Goal: Information Seeking & Learning: Learn about a topic

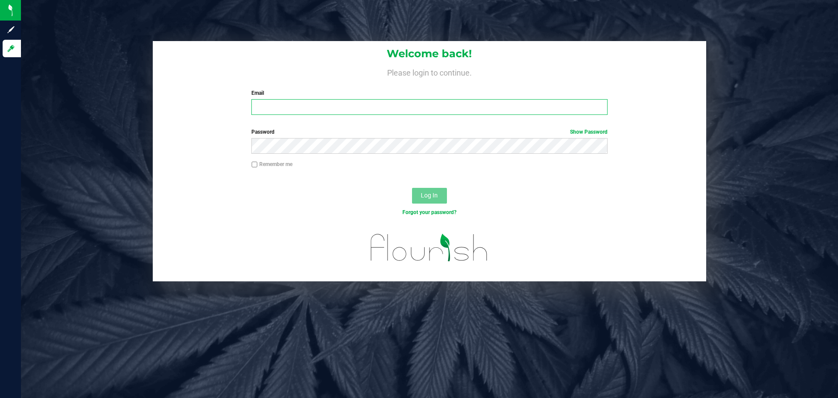
click at [351, 112] on input "Email" at bounding box center [429, 107] width 356 height 16
type input "brad.marzola@thelove.org"
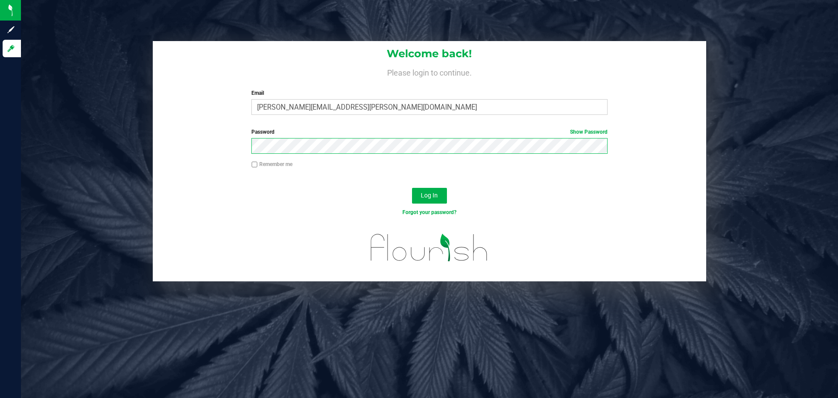
click at [412, 188] on button "Log In" at bounding box center [429, 196] width 35 height 16
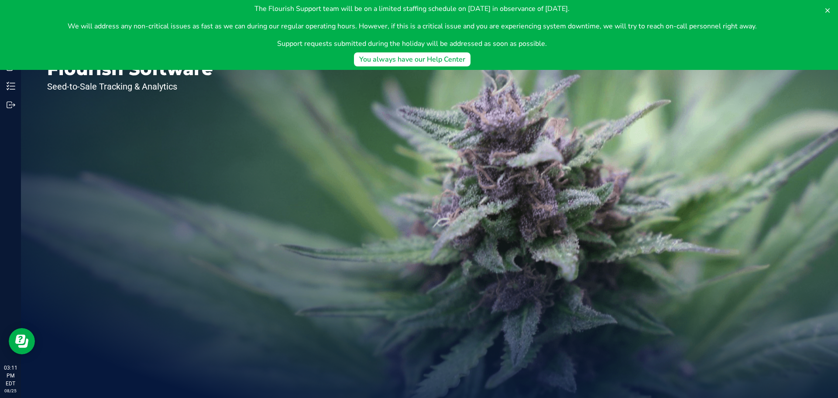
click at [144, 160] on div "Welcome to Flourish Software Seed-to-Sale Tracking & Analytics" at bounding box center [130, 209] width 218 height 377
click at [825, 10] on icon at bounding box center [827, 10] width 7 height 7
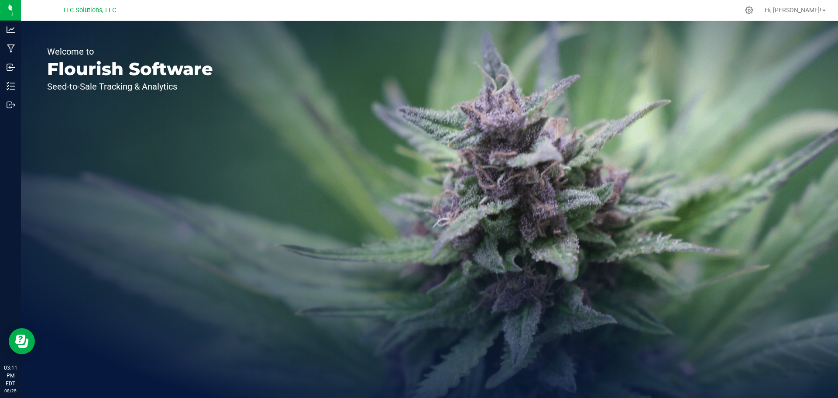
click at [310, 113] on div "Welcome to Flourish Software Seed-to-Sale Tracking & Analytics" at bounding box center [429, 209] width 817 height 377
click at [0, 0] on p "Analytics" at bounding box center [0, 0] width 0 height 0
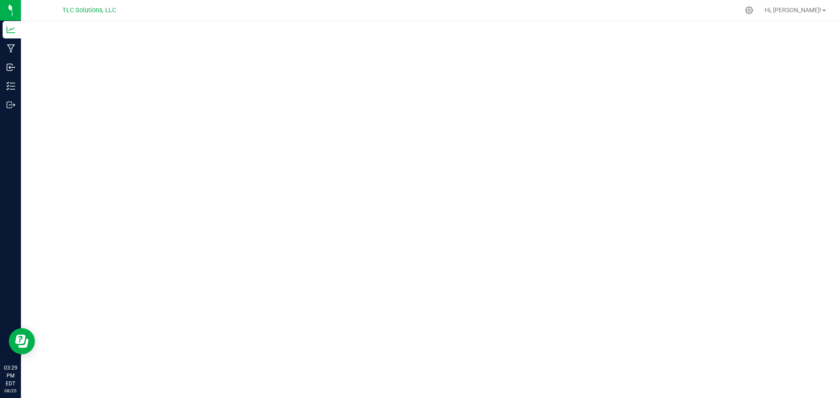
click at [454, 12] on div at bounding box center [447, 10] width 583 height 17
click at [405, 12] on div at bounding box center [447, 10] width 583 height 17
click at [416, 8] on div at bounding box center [447, 10] width 583 height 17
